Goal: Task Accomplishment & Management: Manage account settings

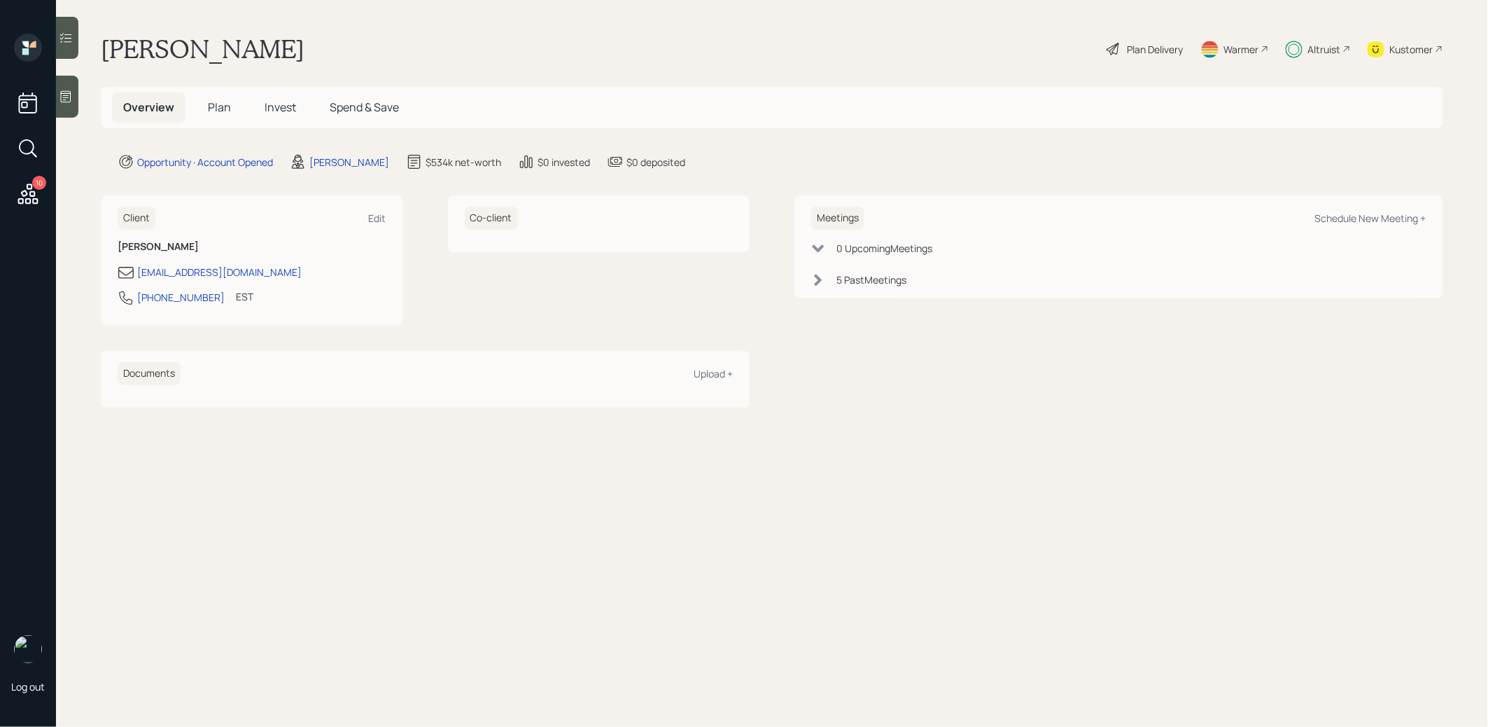
click at [221, 106] on span "Plan" at bounding box center [219, 106] width 23 height 15
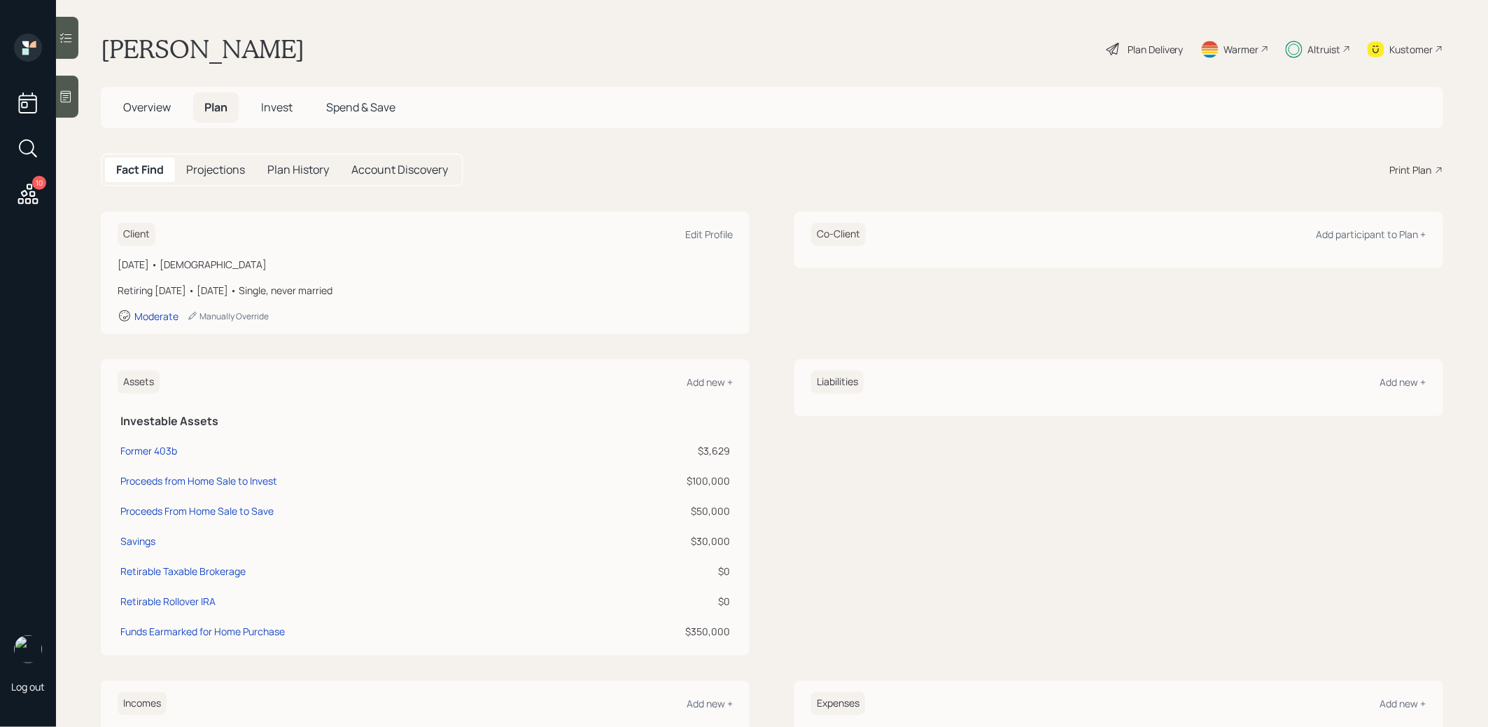
click at [273, 104] on span "Invest" at bounding box center [277, 106] width 32 height 15
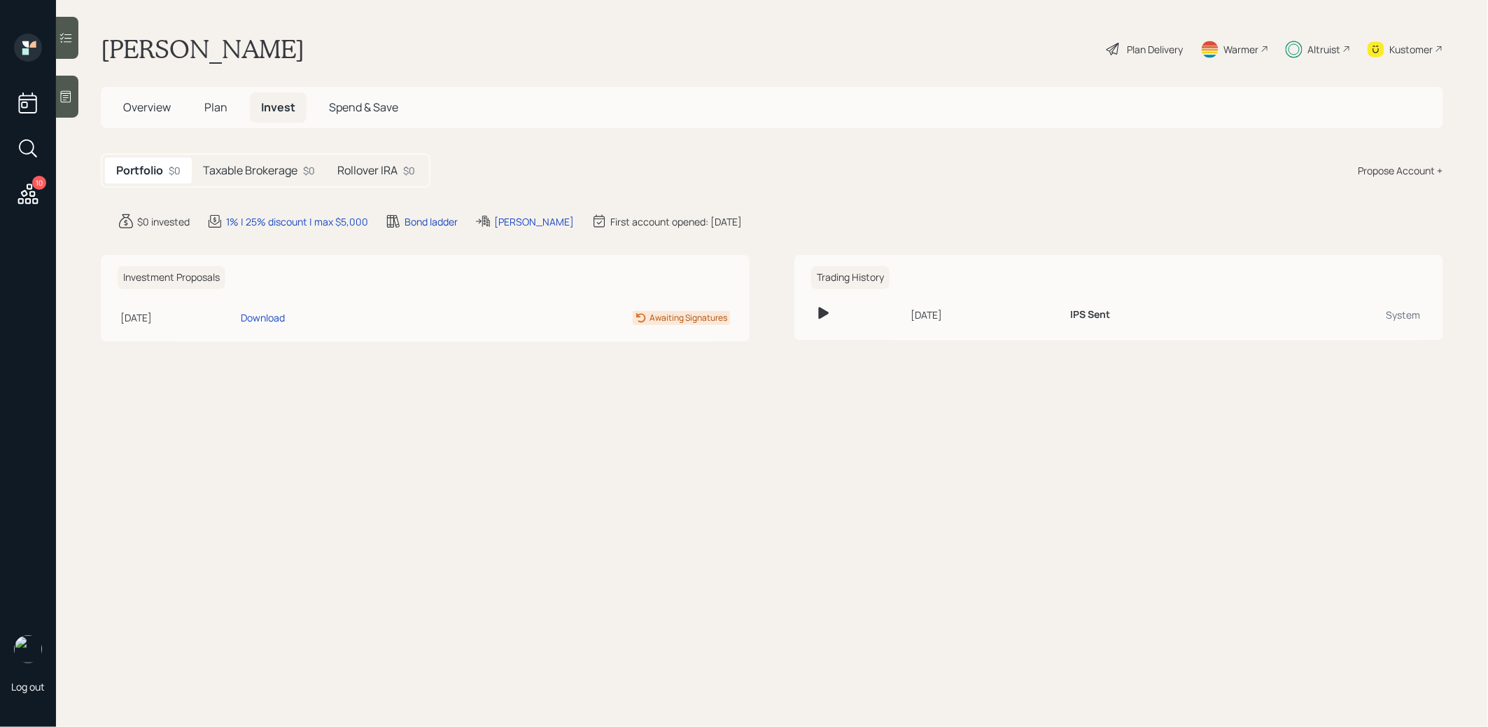
click at [252, 181] on div "Taxable Brokerage $0" at bounding box center [259, 171] width 134 height 26
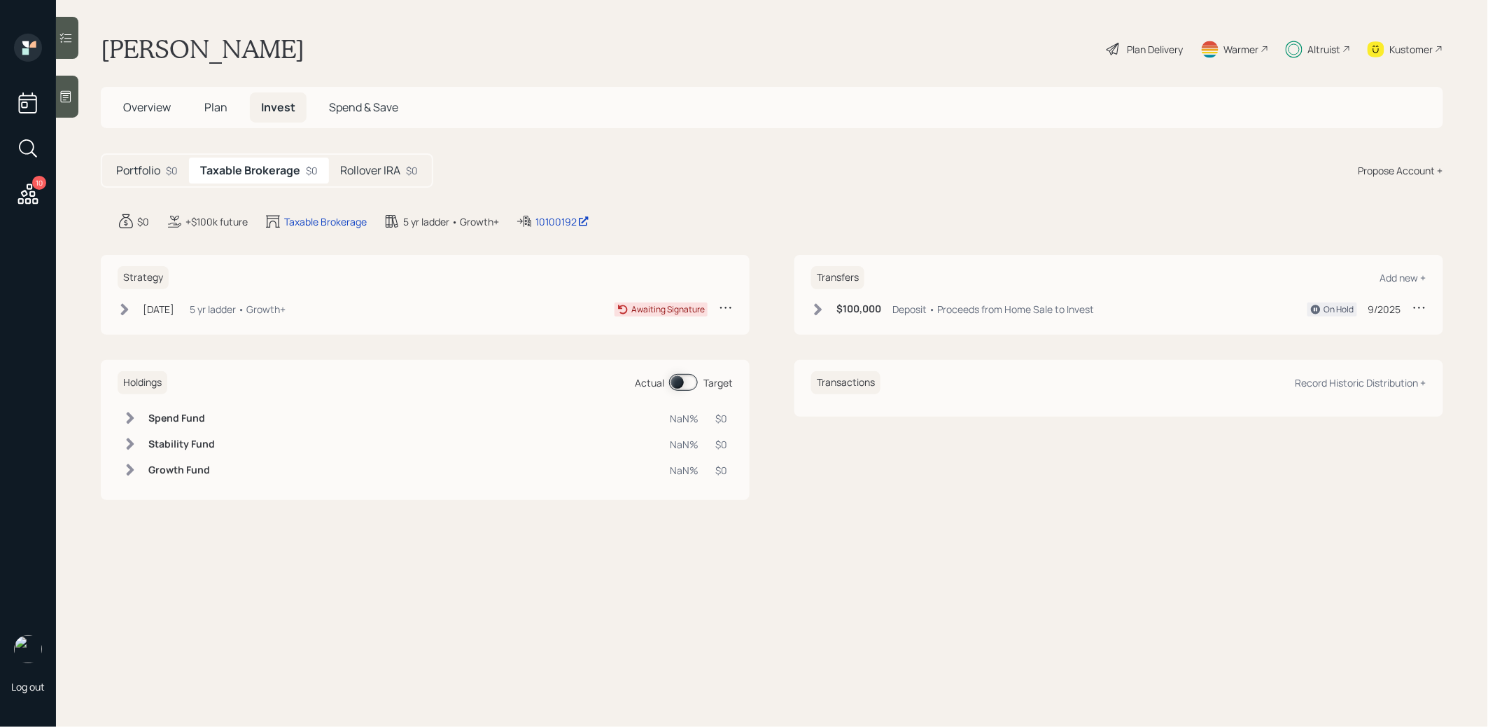
click at [380, 171] on h5 "Rollover IRA" at bounding box center [370, 170] width 60 height 13
click at [247, 173] on h5 "Taxable Brokerage" at bounding box center [247, 170] width 95 height 13
click at [139, 109] on span "Overview" at bounding box center [147, 106] width 48 height 15
